Goal: Find specific page/section: Find specific page/section

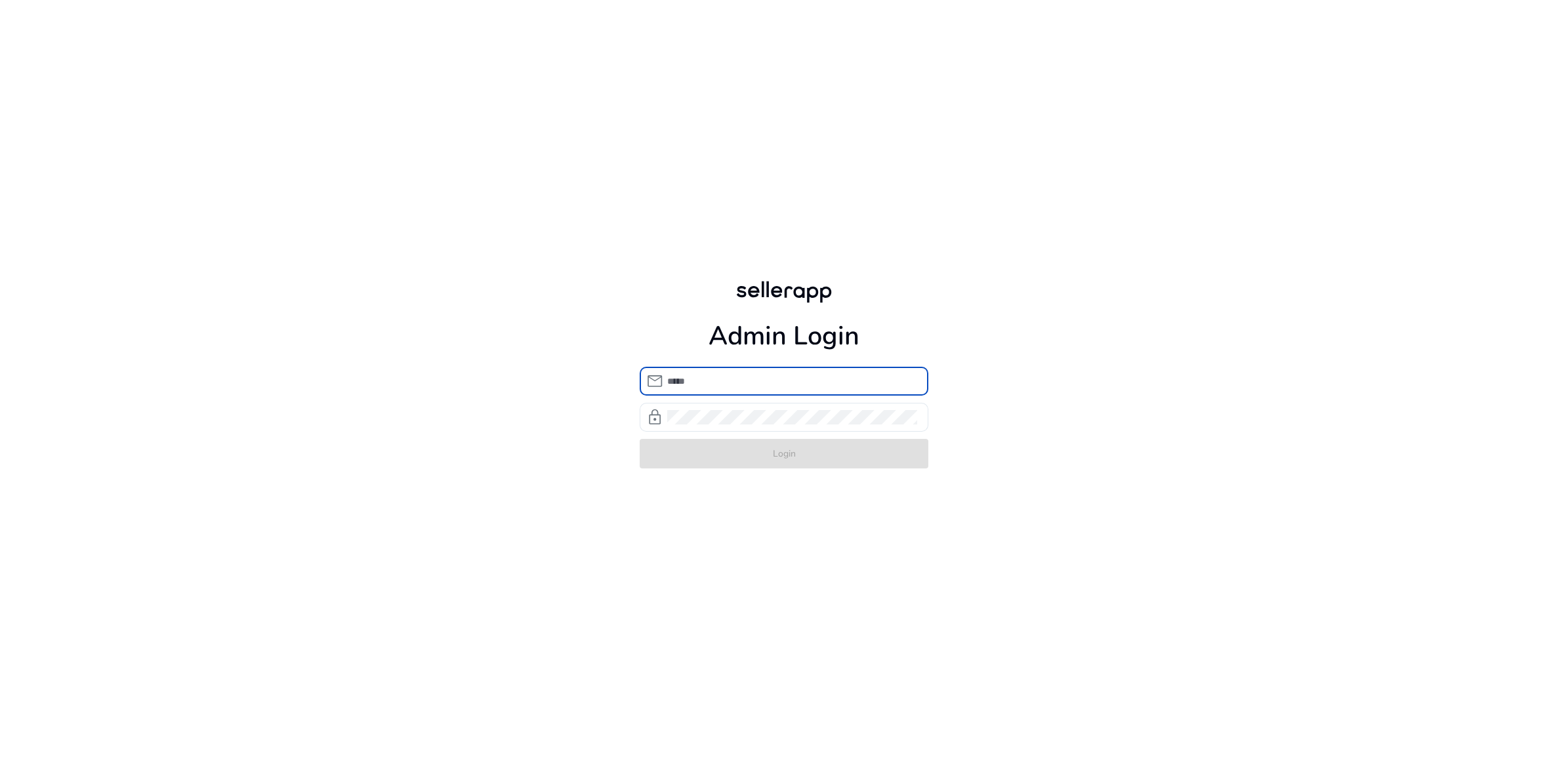
click at [709, 374] on input "email" at bounding box center [792, 381] width 250 height 15
type input "**********"
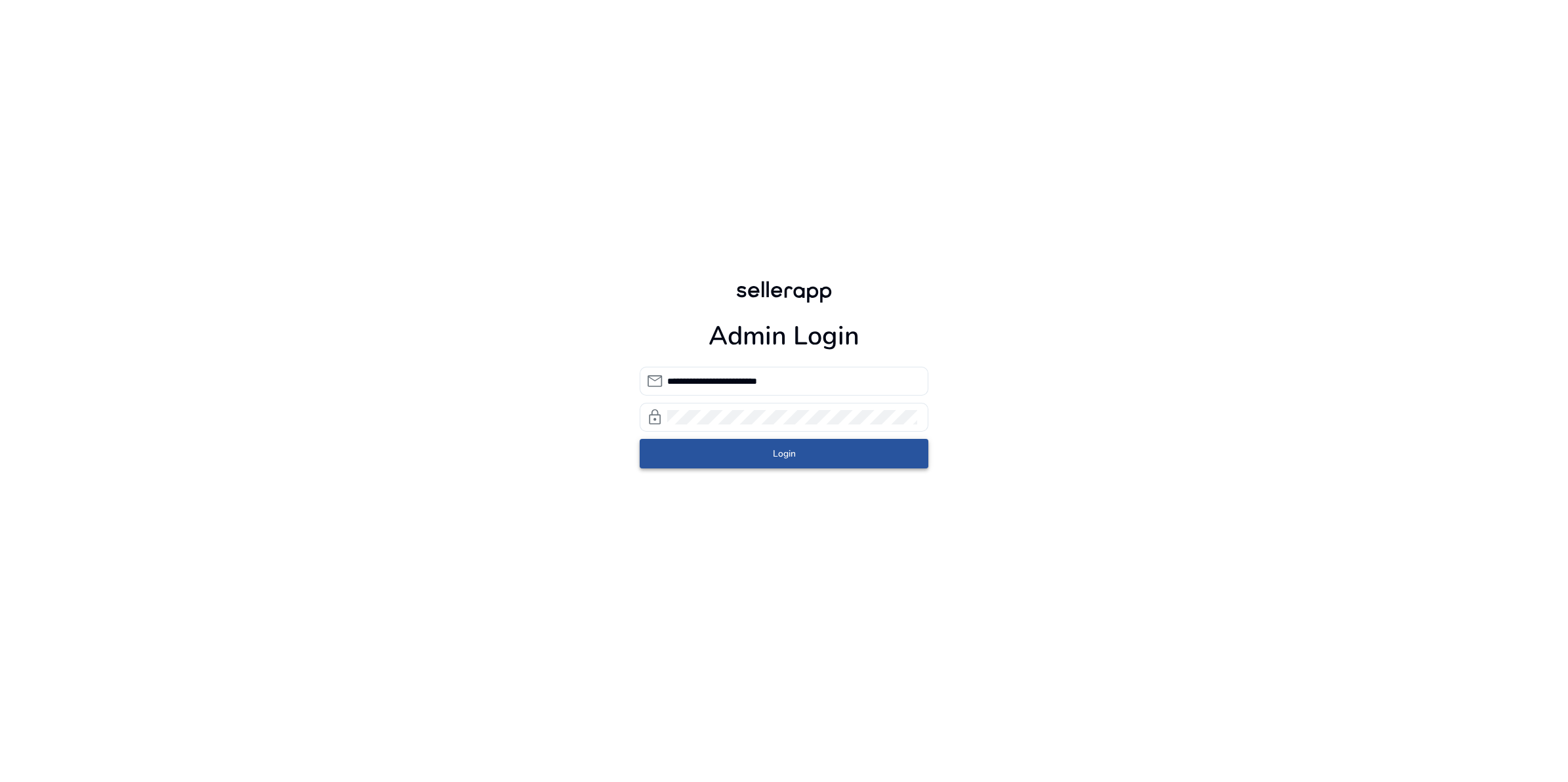
click at [792, 447] on span "Login" at bounding box center [784, 454] width 23 height 14
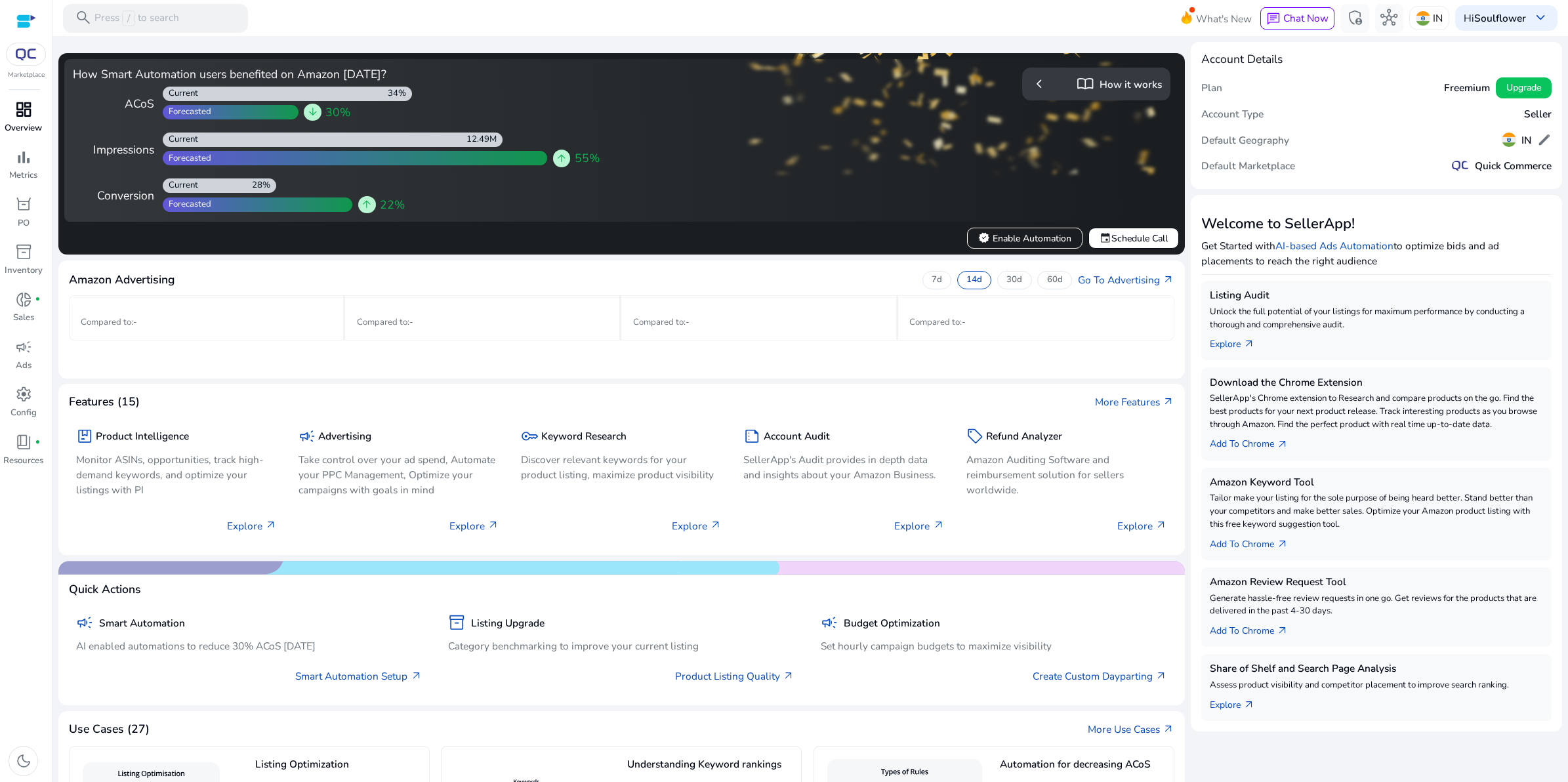
click at [21, 116] on span "dashboard" at bounding box center [23, 109] width 17 height 17
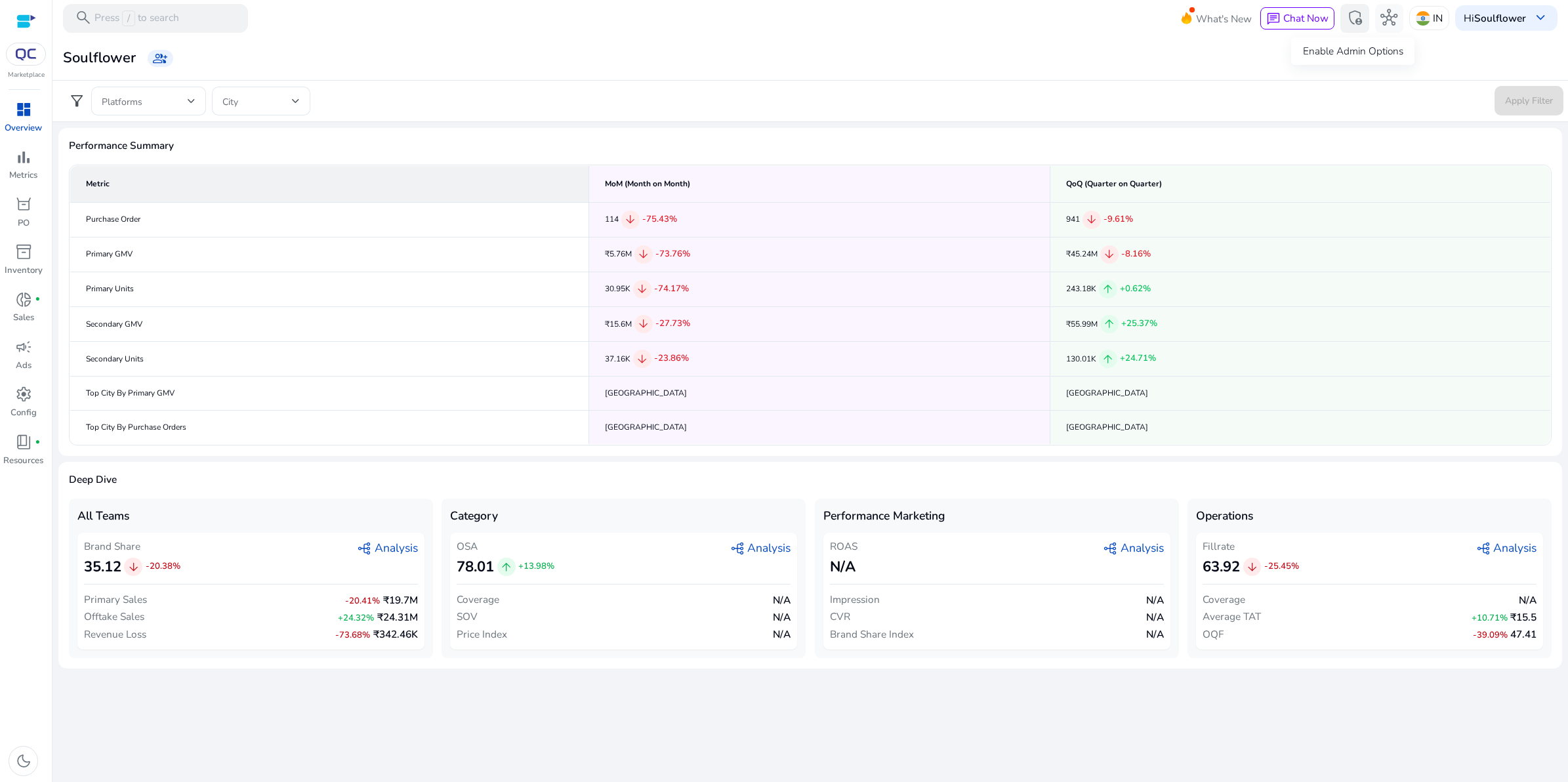
click at [1357, 17] on span "admin_panel_settings" at bounding box center [1355, 17] width 17 height 17
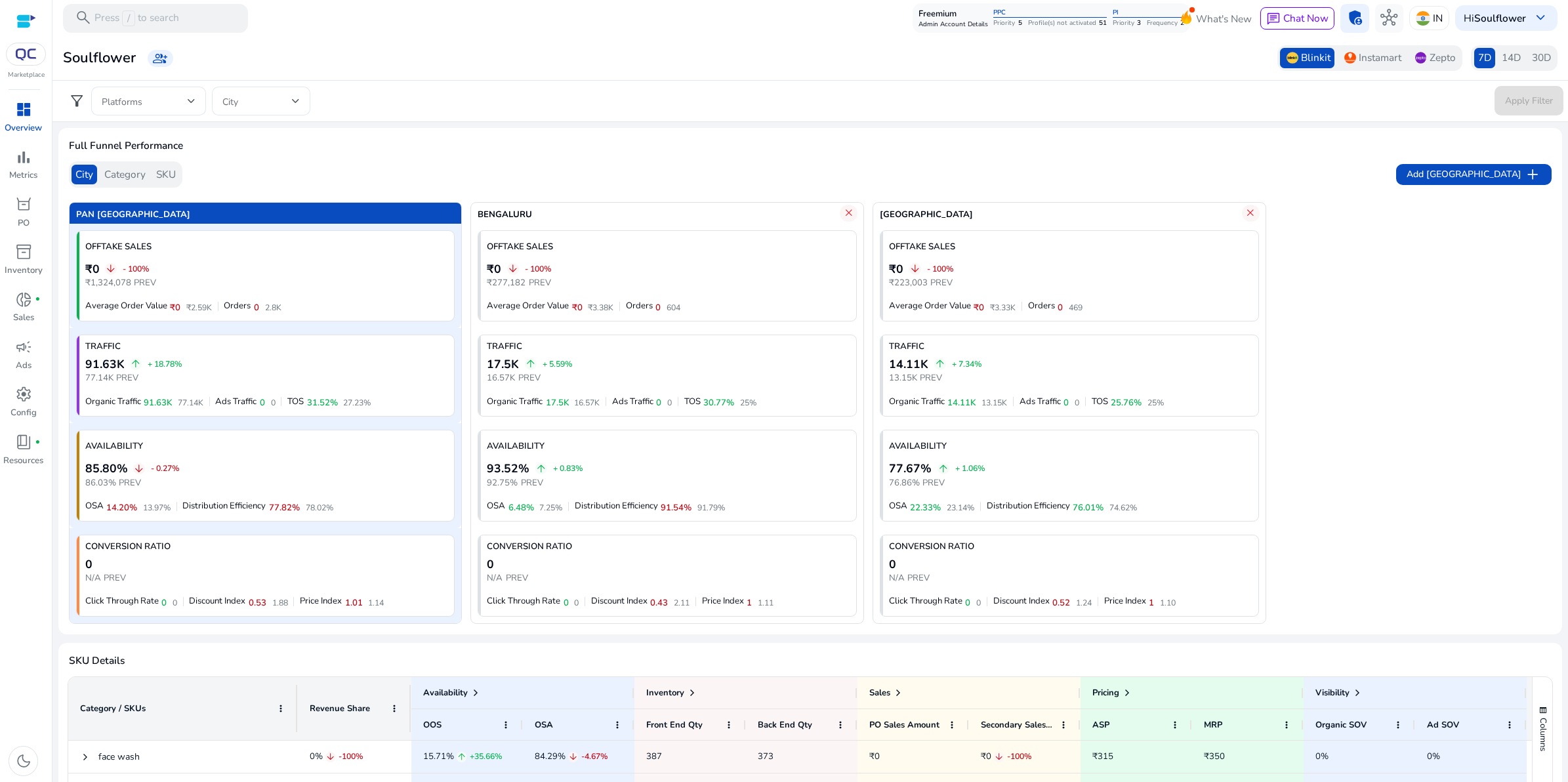
click at [1512, 54] on span "14D" at bounding box center [1511, 58] width 19 height 15
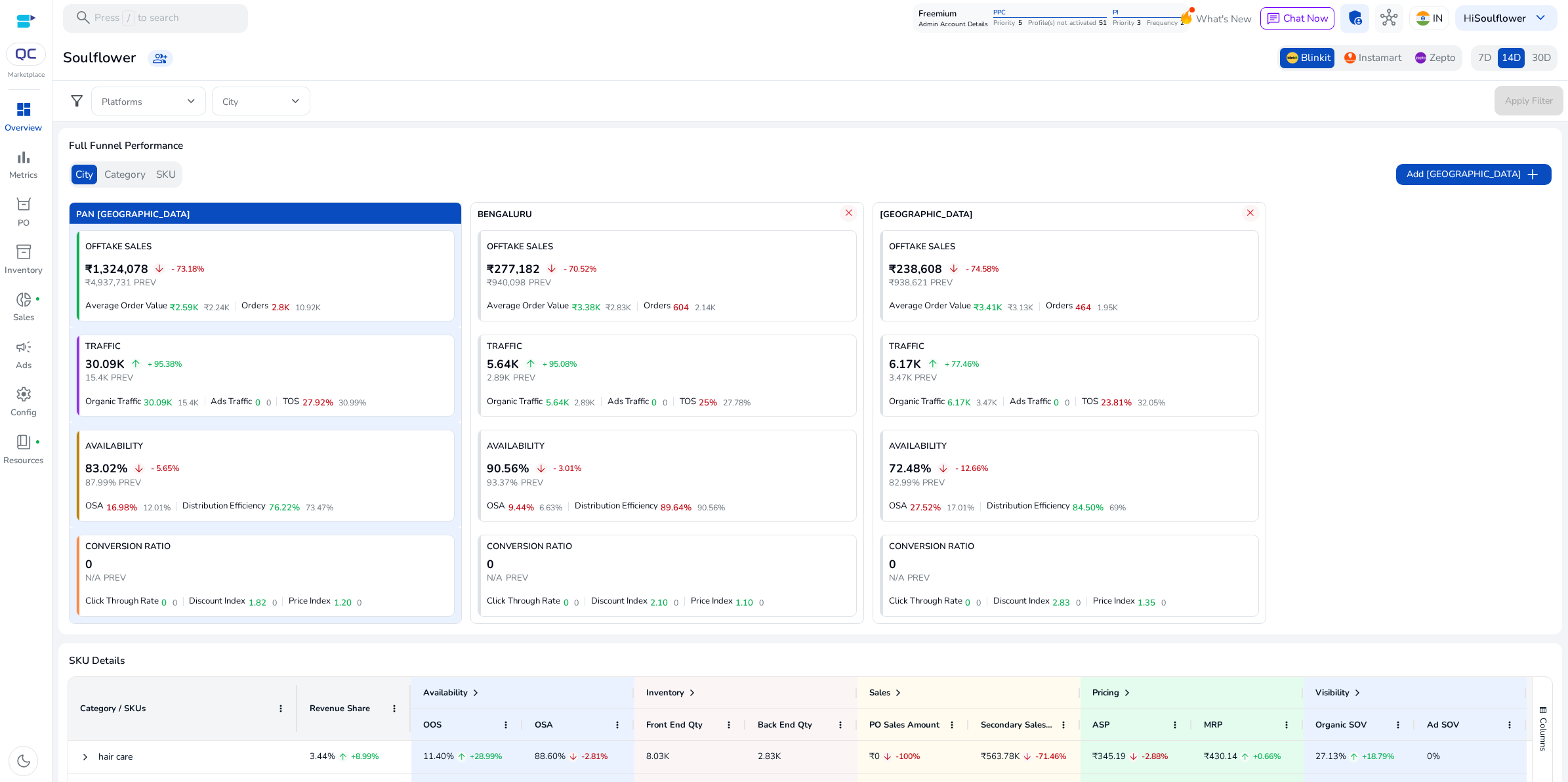
click at [1542, 59] on span "30D" at bounding box center [1541, 58] width 19 height 15
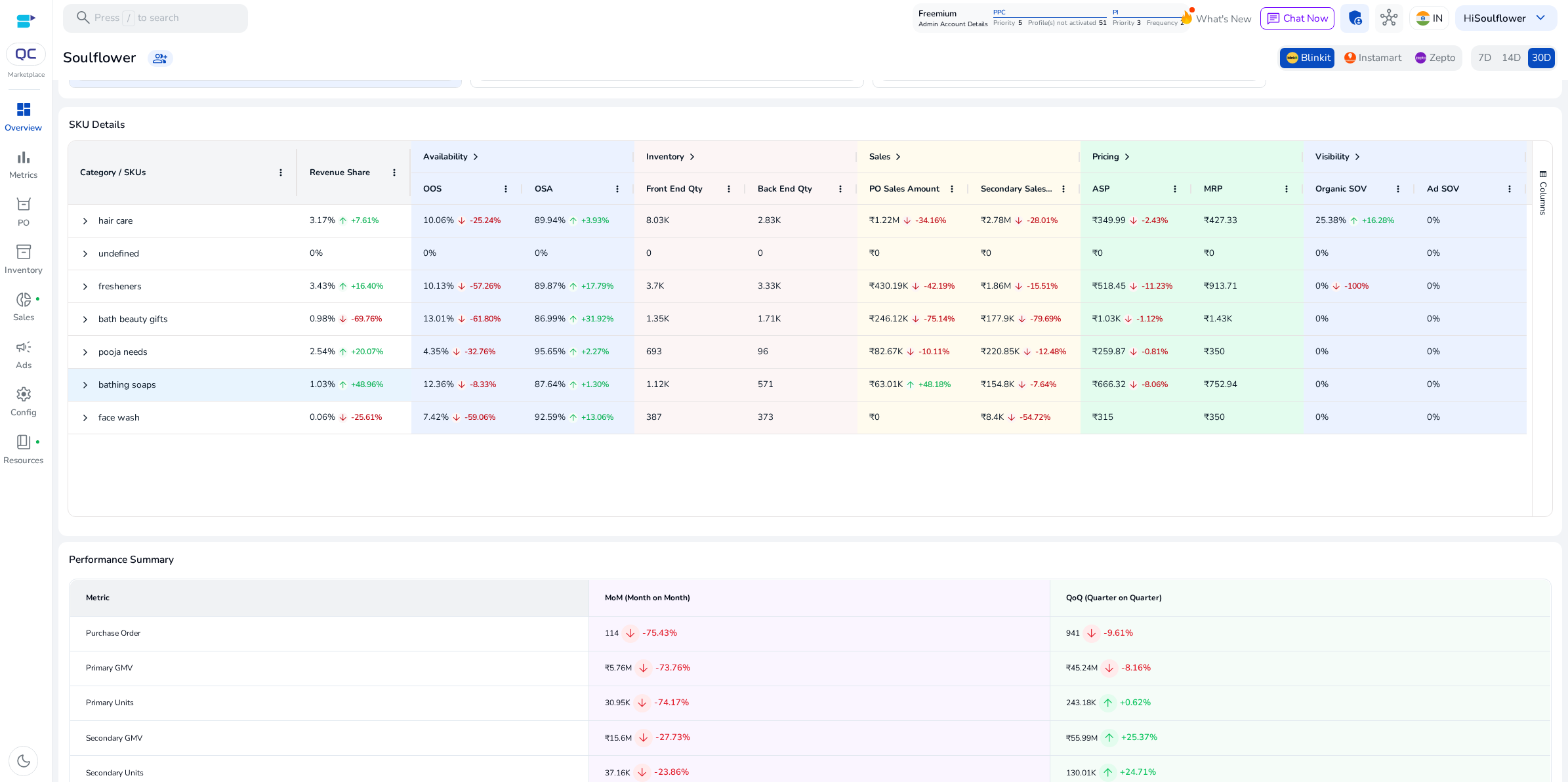
scroll to position [840, 0]
